Goal: Use online tool/utility: Utilize a website feature to perform a specific function

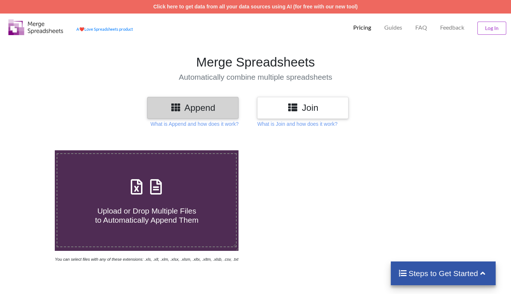
click at [159, 201] on h4 "Upload or Drop Multiple Files to Automatically Append Them" at bounding box center [146, 211] width 179 height 28
click at [34, 150] on input "Upload or Drop Multiple Files to Automatically Append Them" at bounding box center [34, 150] width 0 height 0
type input "C:\fakepath\Live Connect=0 [DATE]-[DATE] Summary.csv"
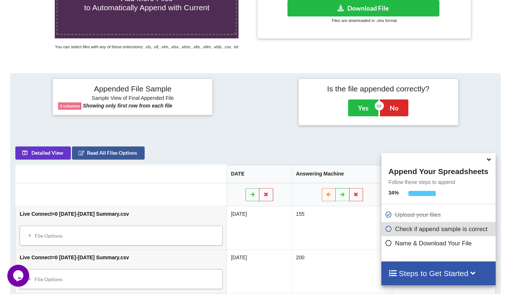
scroll to position [285, 0]
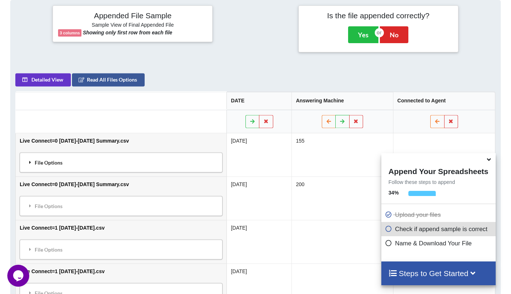
click at [30, 164] on icon at bounding box center [30, 162] width 7 height 5
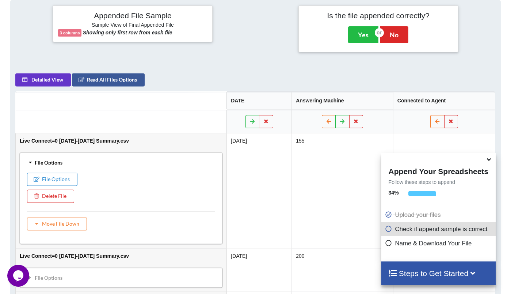
click at [30, 164] on icon at bounding box center [30, 162] width 5 height 7
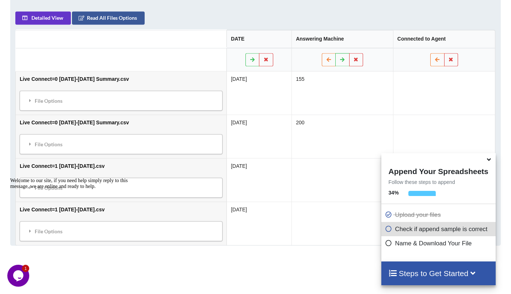
scroll to position [358, 0]
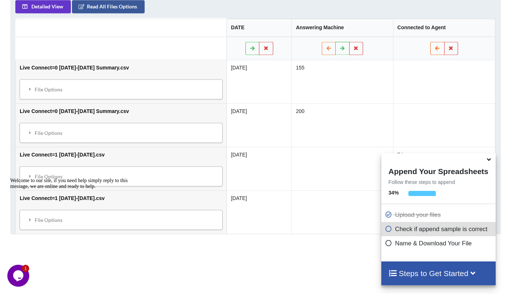
click at [430, 44] on button at bounding box center [437, 48] width 14 height 13
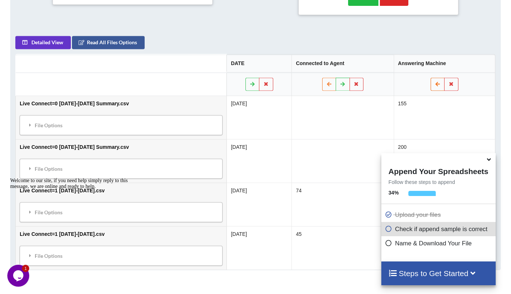
scroll to position [351, 0]
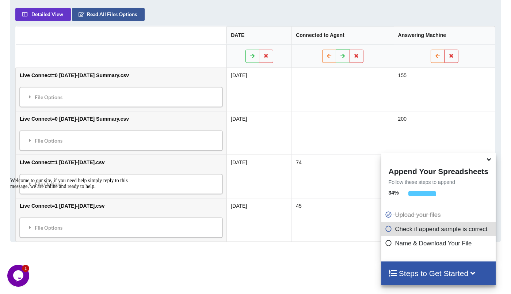
click at [245, 106] on td "[DATE]" at bounding box center [259, 89] width 65 height 43
click at [245, 129] on td "[DATE]" at bounding box center [259, 132] width 65 height 43
click at [240, 176] on td "[DATE]" at bounding box center [259, 175] width 65 height 43
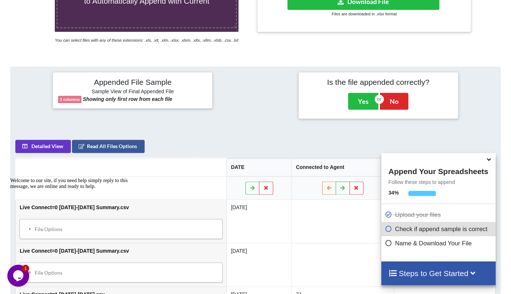
scroll to position [204, 0]
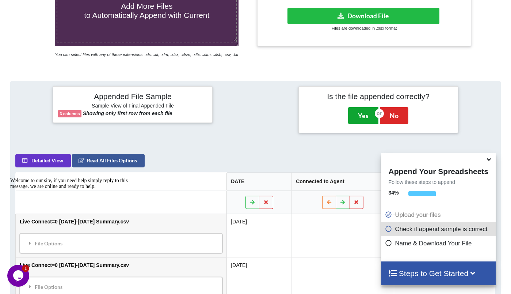
click at [363, 119] on button "Yes" at bounding box center [363, 115] width 30 height 17
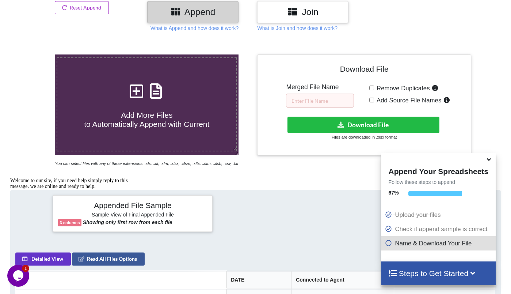
scroll to position [77, 0]
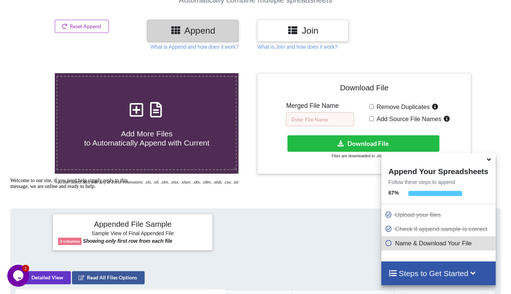
click at [314, 118] on input "text" at bounding box center [320, 119] width 68 height 14
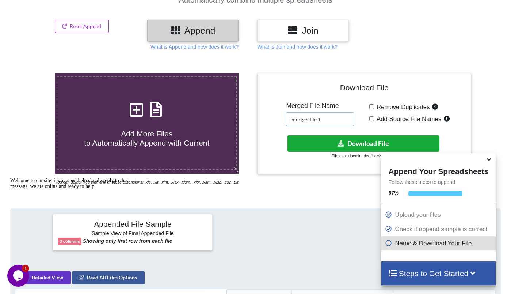
type input "merged file 1"
click at [357, 145] on button "Download File" at bounding box center [363, 143] width 152 height 16
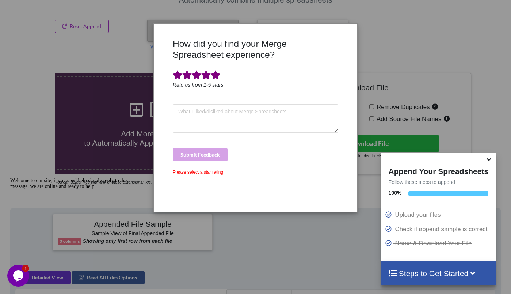
click at [218, 74] on span at bounding box center [215, 75] width 9 height 10
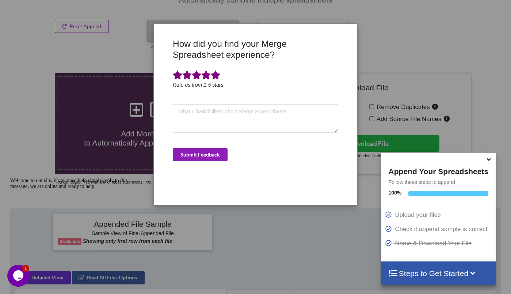
click at [205, 155] on button "Submit Feedback" at bounding box center [200, 154] width 55 height 13
